Goal: Task Accomplishment & Management: Manage account settings

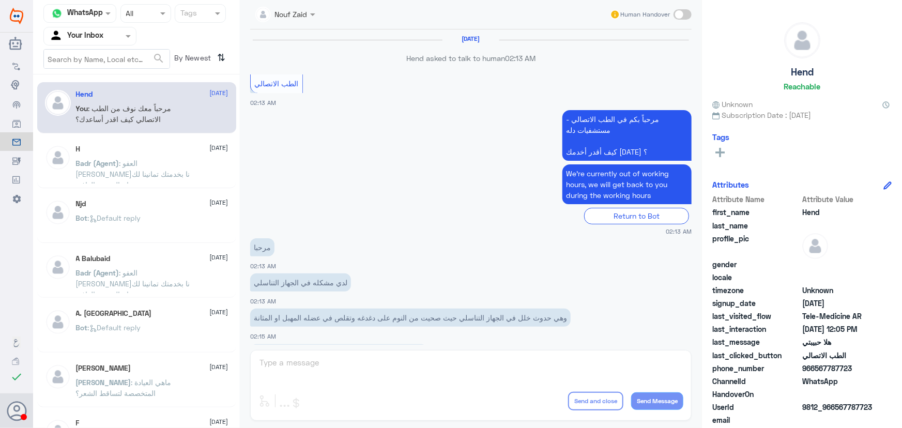
scroll to position [470, 0]
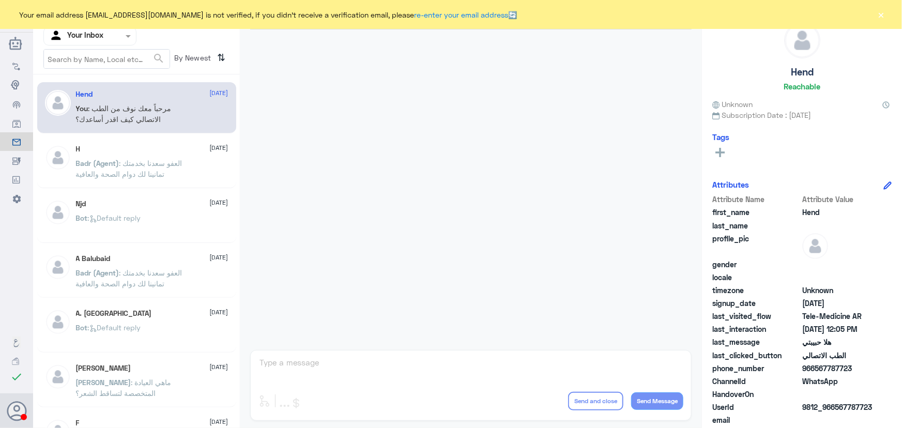
drag, startPoint x: 875, startPoint y: 15, endPoint x: 880, endPoint y: 14, distance: 5.2
click at [876, 15] on div "Your email address n_zaid@DallahHealth.com is not verified, if you didn't recei…" at bounding box center [451, 14] width 902 height 29
click at [881, 14] on button "×" at bounding box center [881, 14] width 10 height 10
